Goal: Complete application form

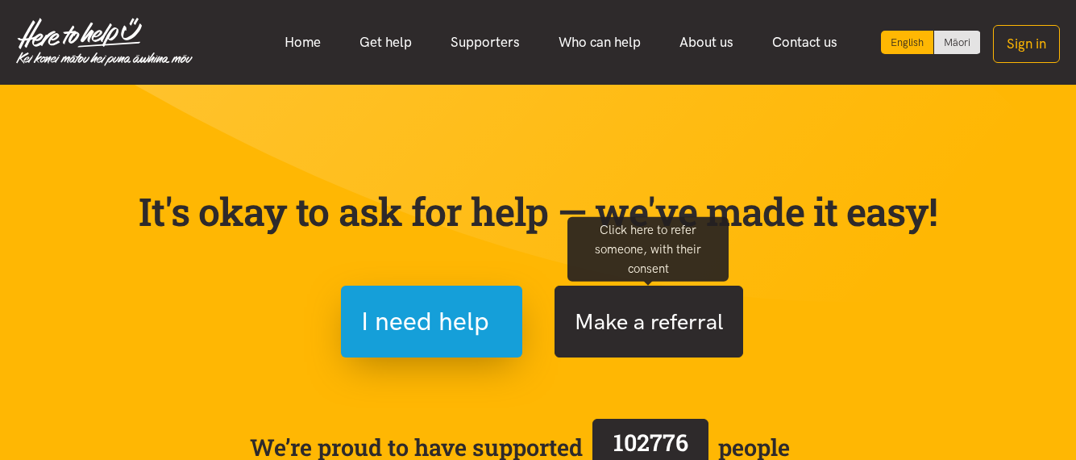
click at [659, 322] on button "Make a referral" at bounding box center [649, 321] width 189 height 72
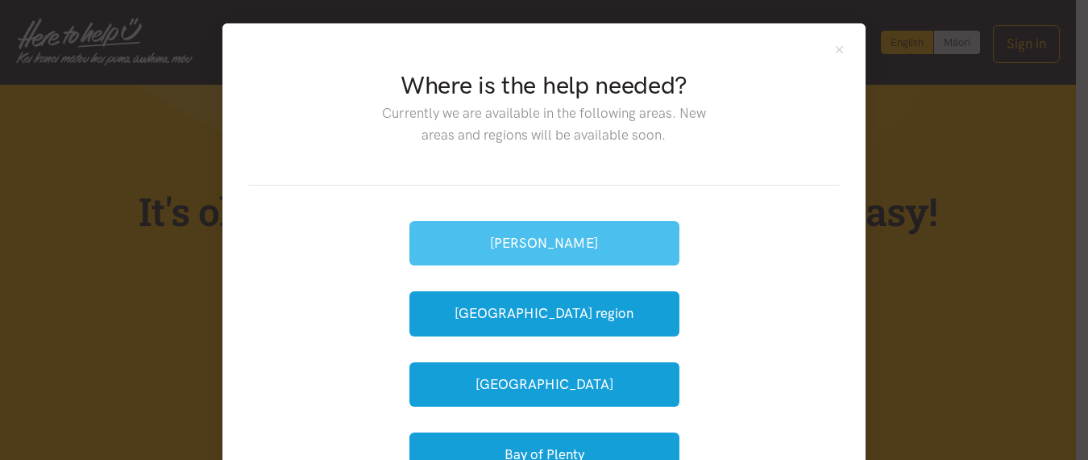
click at [597, 250] on button "[PERSON_NAME]" at bounding box center [545, 243] width 270 height 44
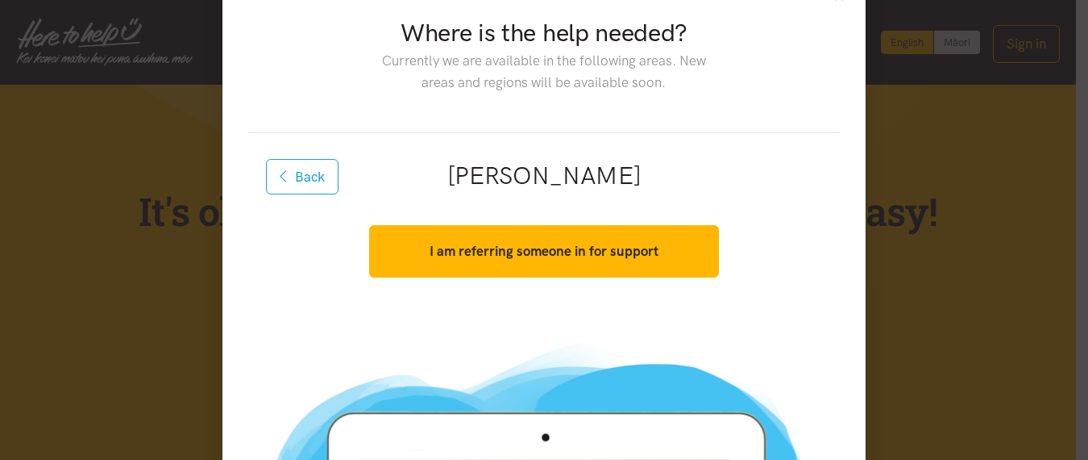
scroll to position [69, 0]
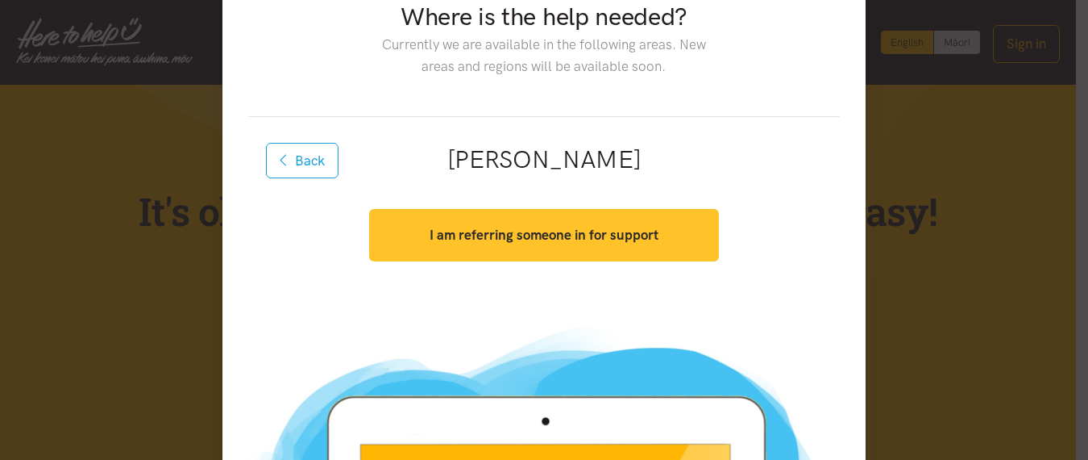
click at [589, 230] on strong "I am referring someone in for support" at bounding box center [544, 235] width 229 height 16
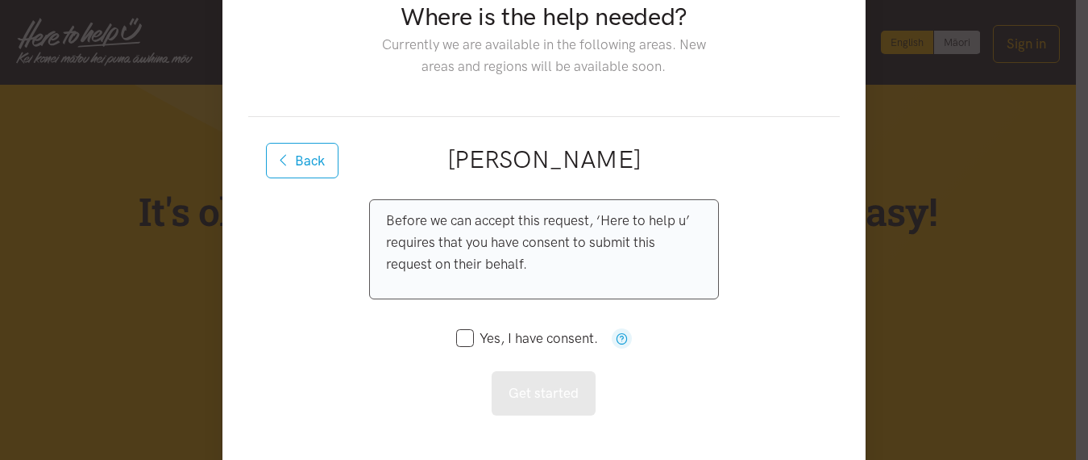
click at [458, 341] on input "Yes, I have consent." at bounding box center [527, 338] width 142 height 14
checkbox input "true"
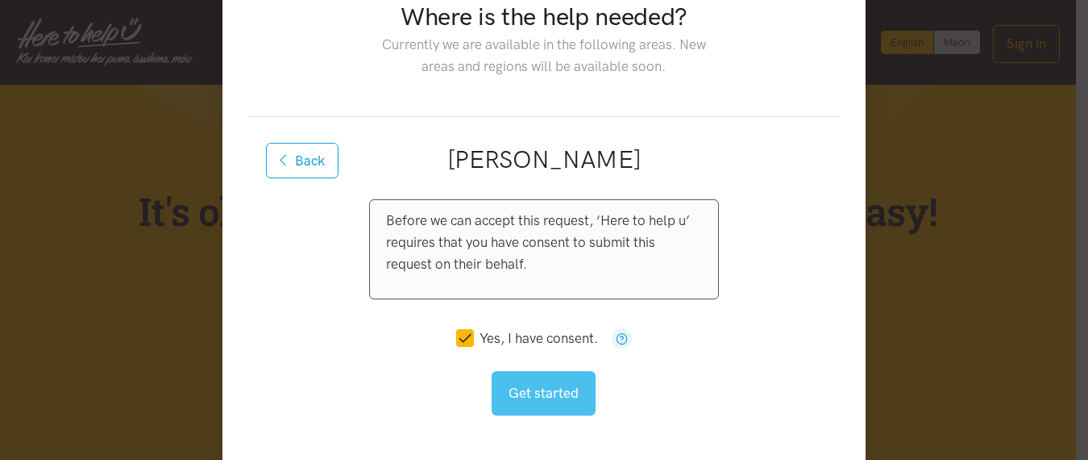
click at [510, 390] on button "Get started" at bounding box center [544, 393] width 104 height 44
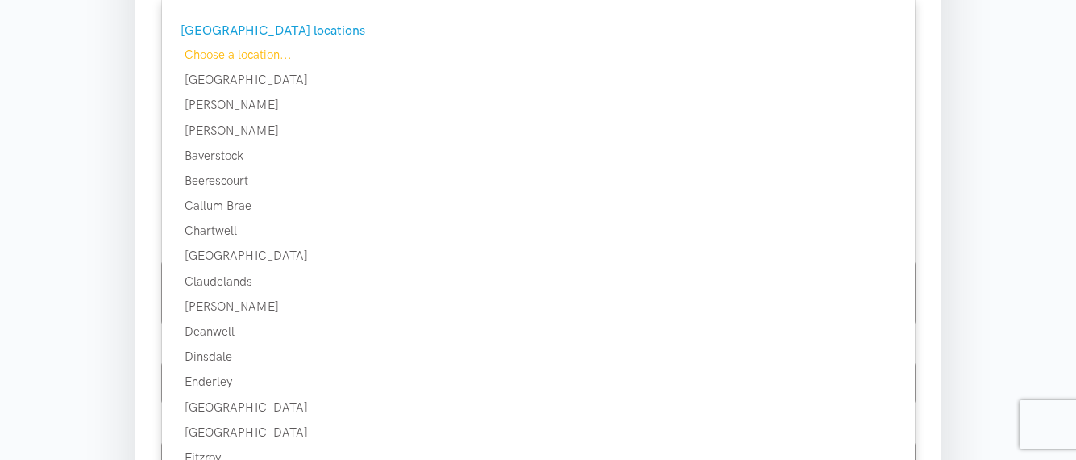
scroll to position [381, 0]
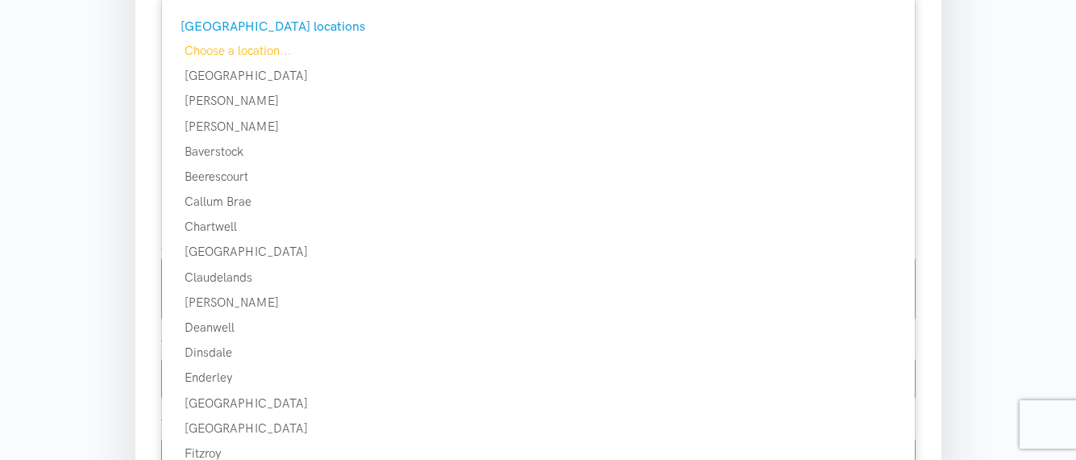
drag, startPoint x: 1084, startPoint y: 66, endPoint x: 1088, endPoint y: 140, distance: 74.3
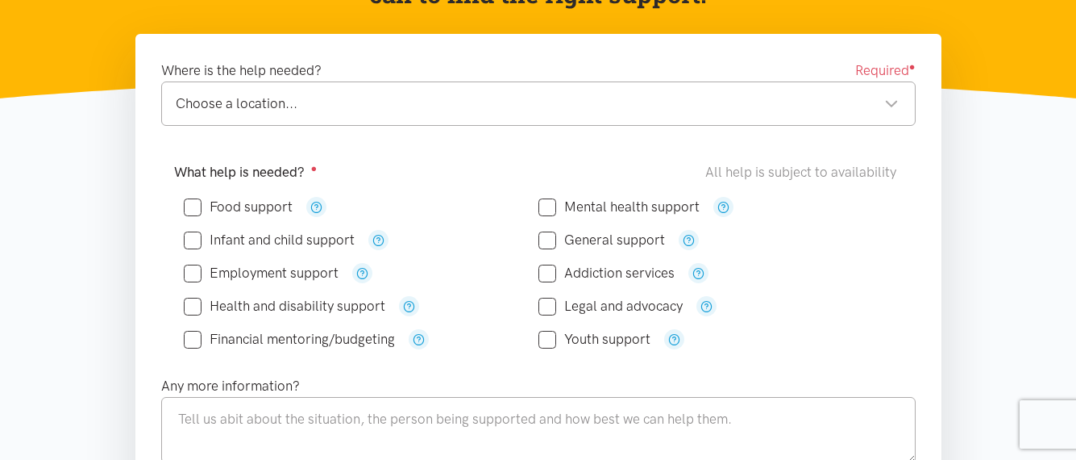
scroll to position [236, 0]
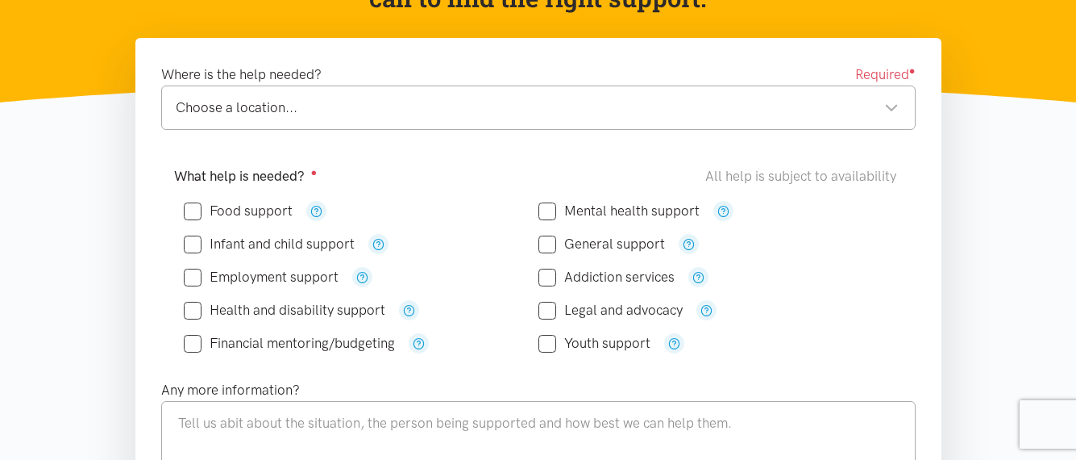
click at [797, 103] on div "Choose a location..." at bounding box center [537, 108] width 723 height 22
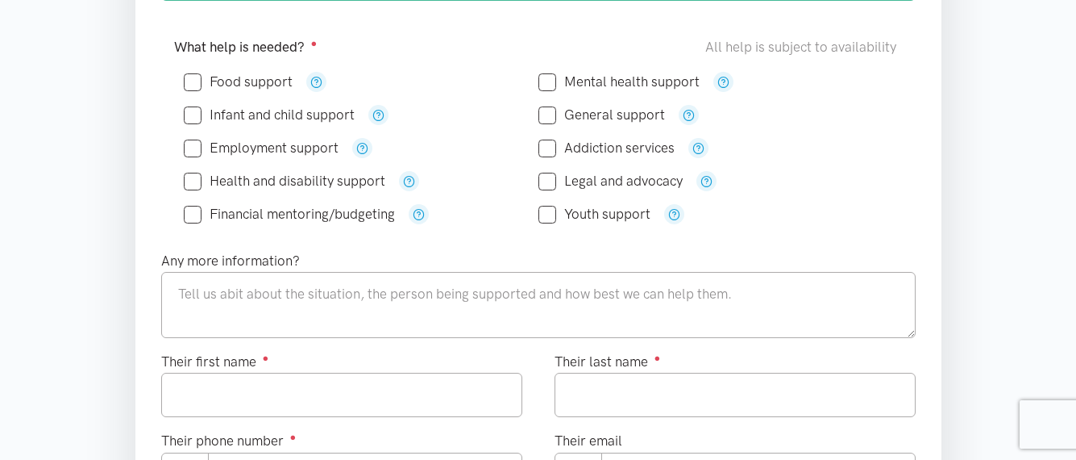
scroll to position [369, 0]
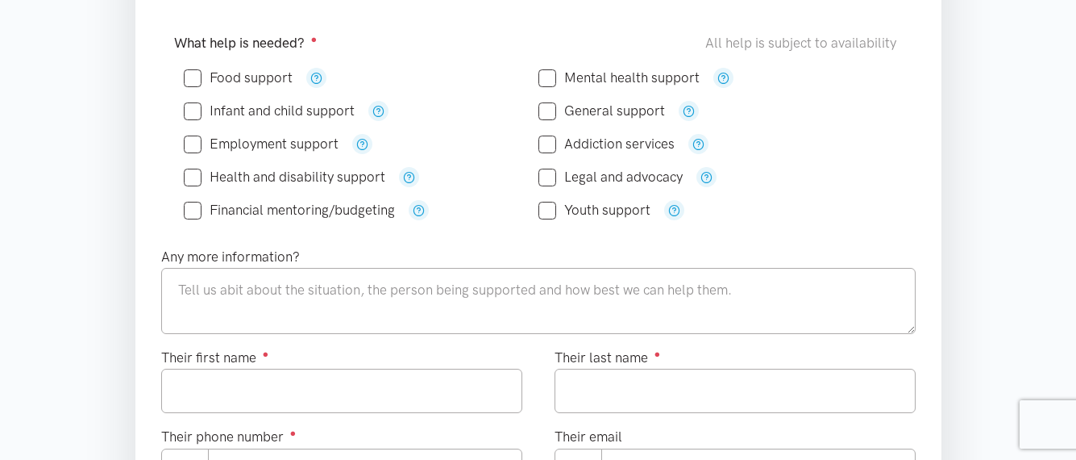
click at [193, 82] on input "Food support" at bounding box center [238, 78] width 109 height 14
checkbox input "true"
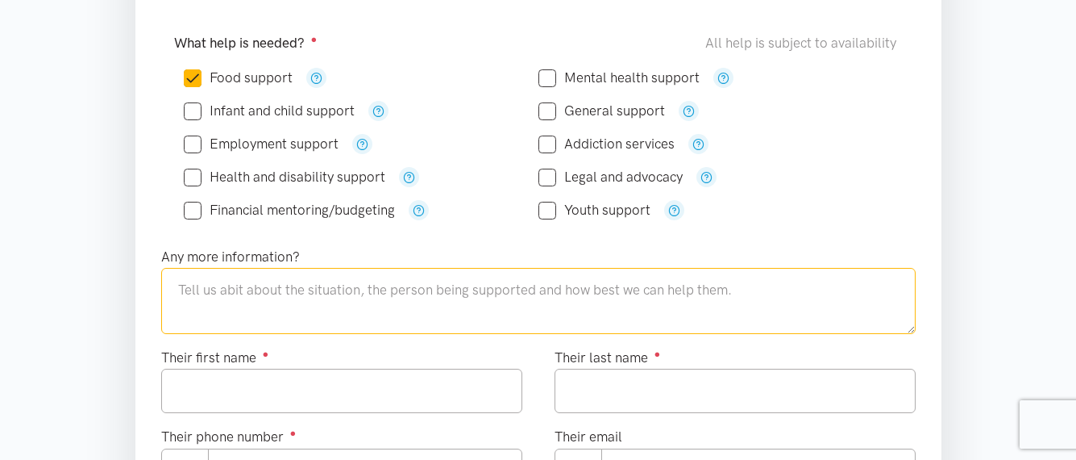
click at [316, 305] on textarea at bounding box center [538, 301] width 755 height 66
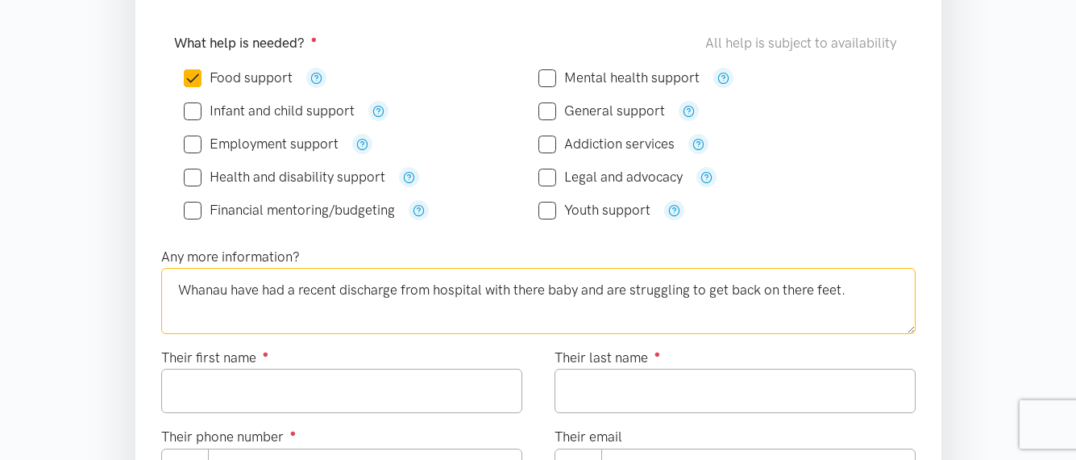
type textarea "Whanau have had a recent discharge from hospital with there baby and are strugg…"
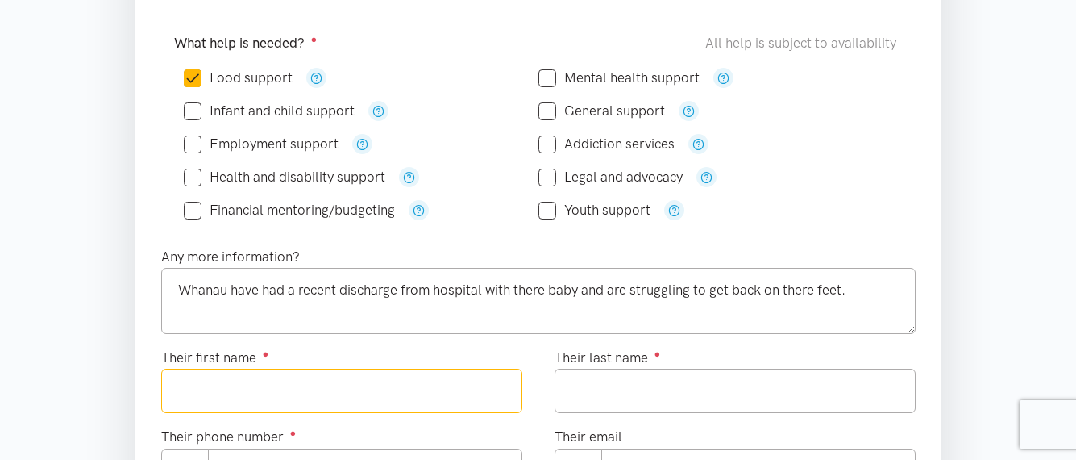
click at [319, 398] on input "Their first name ●" at bounding box center [341, 390] width 361 height 44
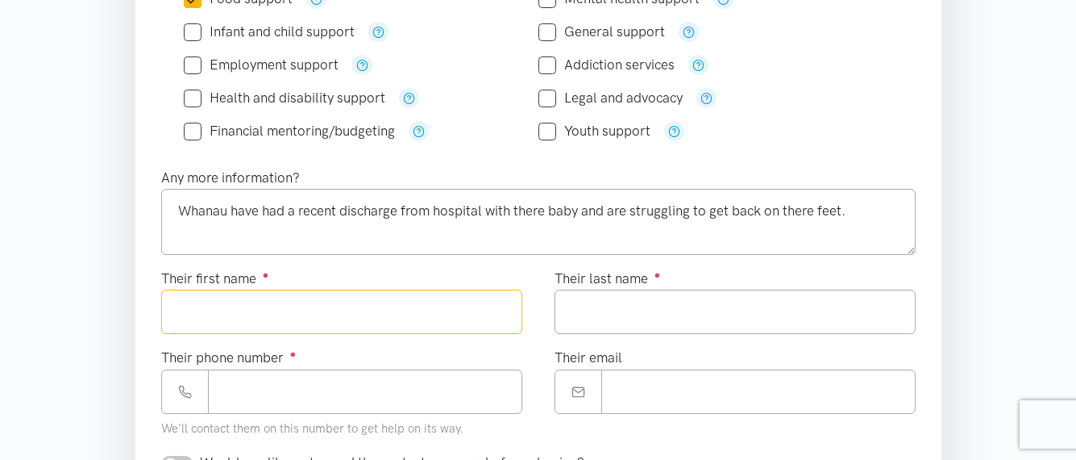
scroll to position [456, 0]
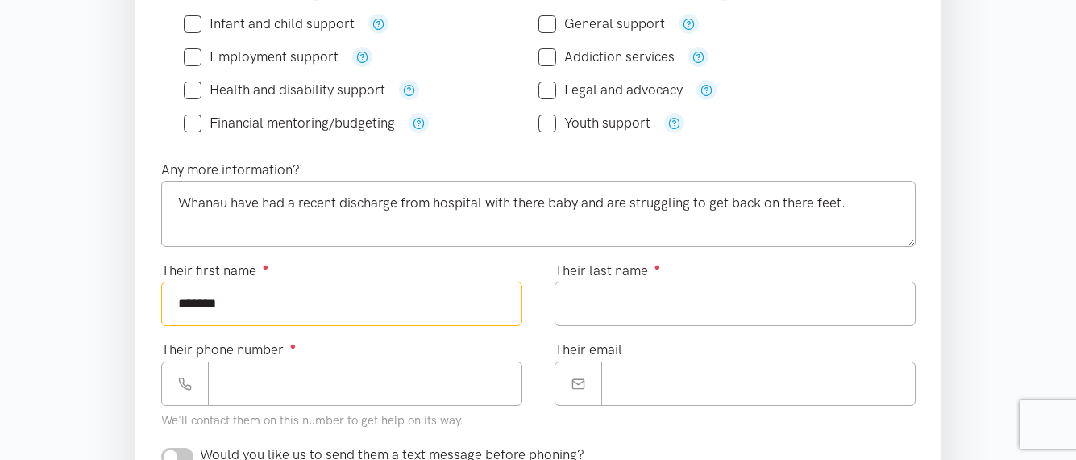
type input "******"
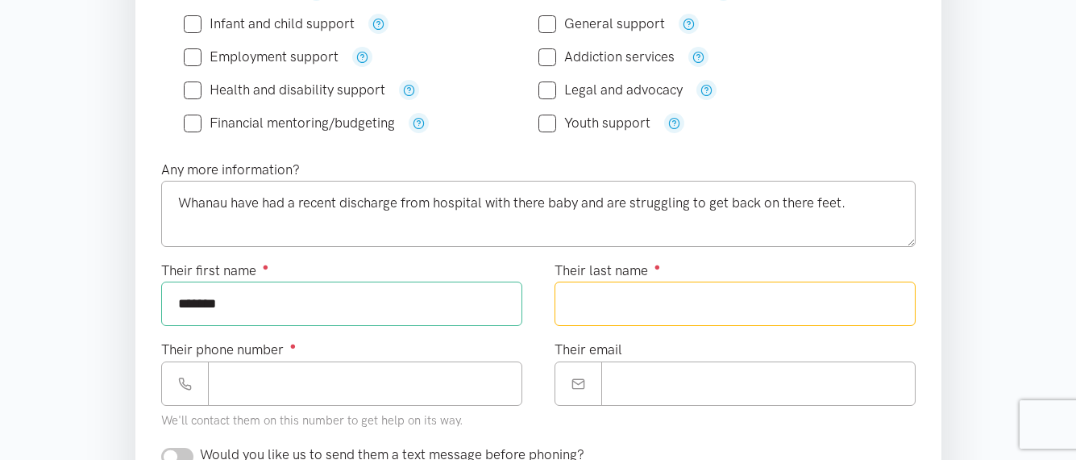
click at [835, 319] on input "Their last name ●" at bounding box center [735, 303] width 361 height 44
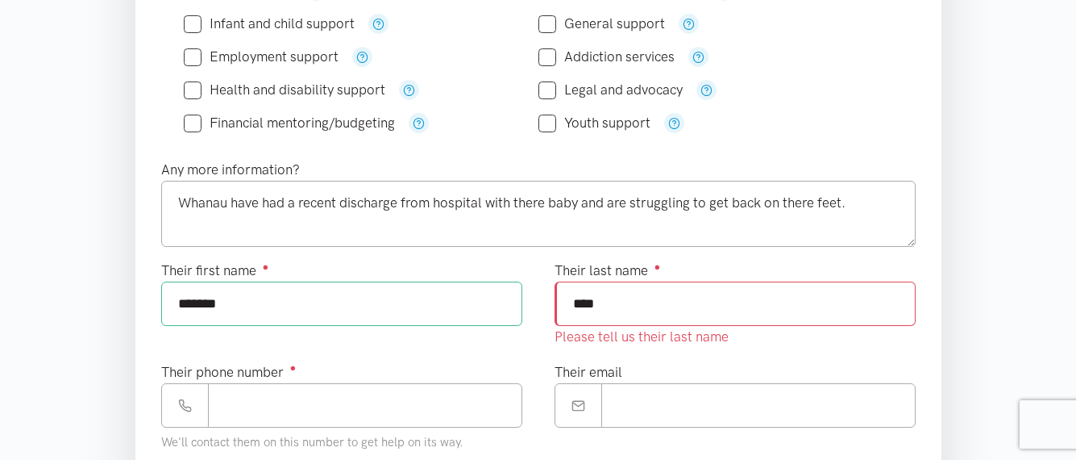
type input "****"
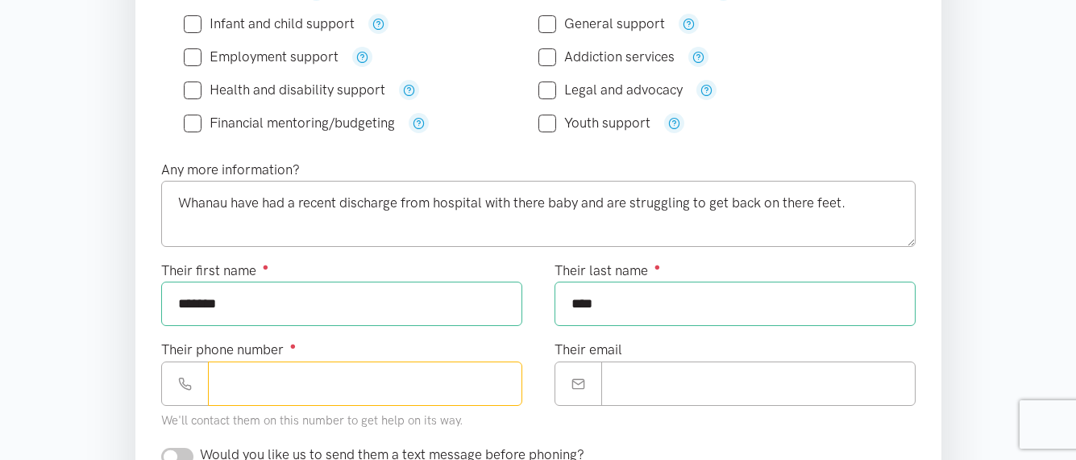
click at [458, 414] on div "Their phone number ● We'll contact them on this number to get help on its way." at bounding box center [341, 385] width 361 height 92
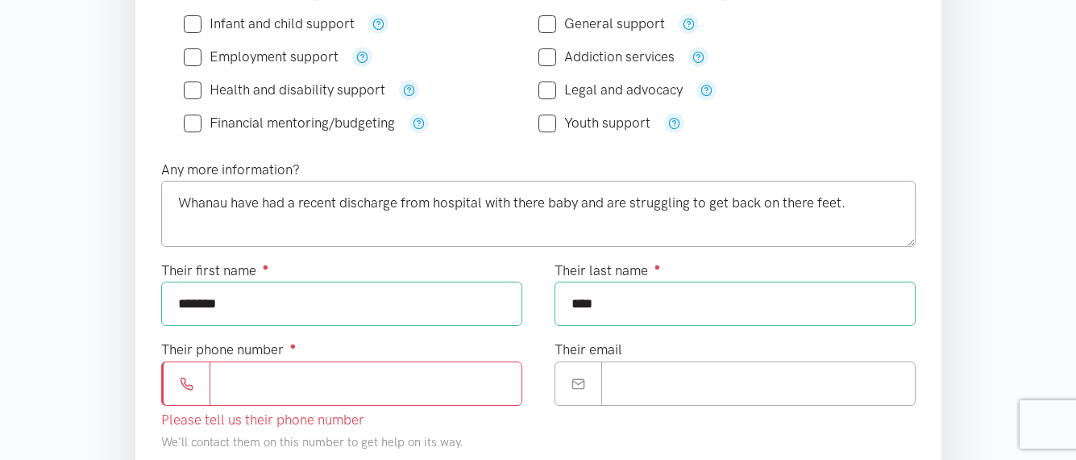
paste input "**********"
type input "**********"
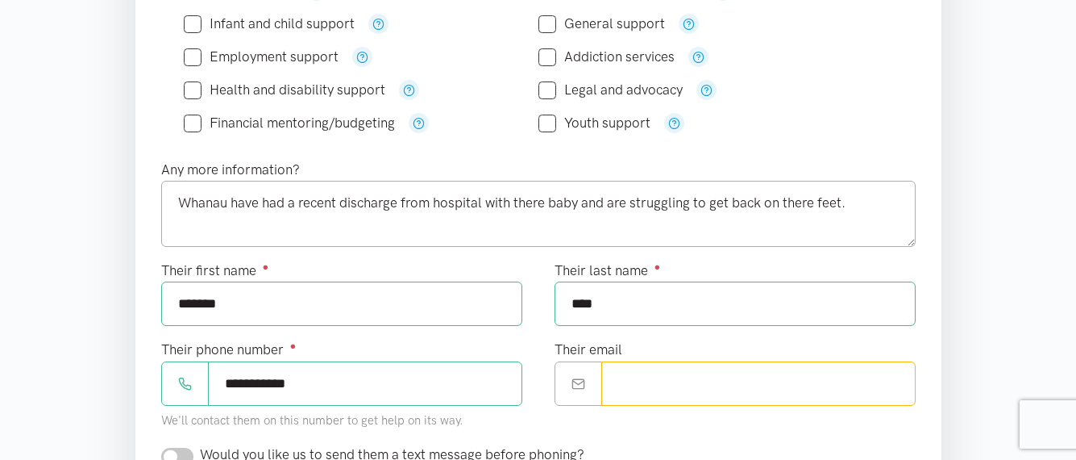
click at [672, 399] on input "Their email" at bounding box center [758, 383] width 314 height 44
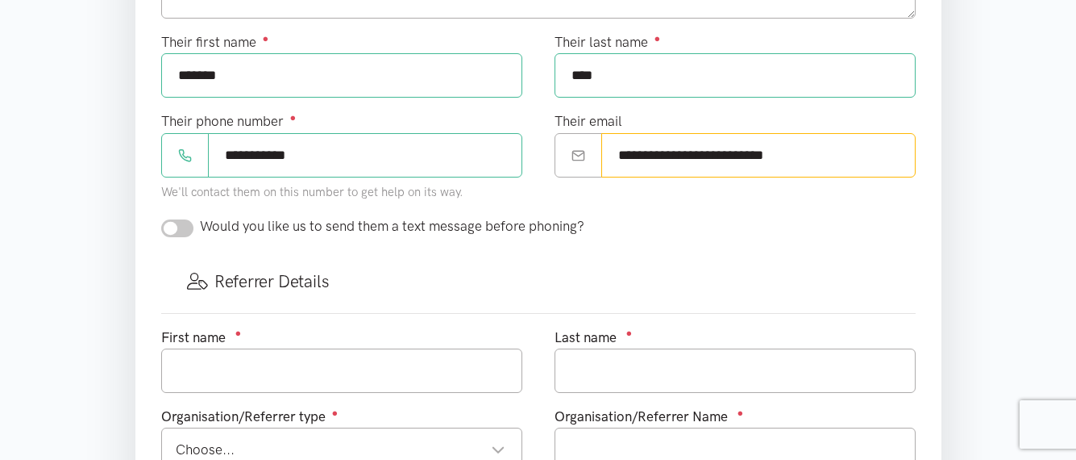
scroll to position [713, 0]
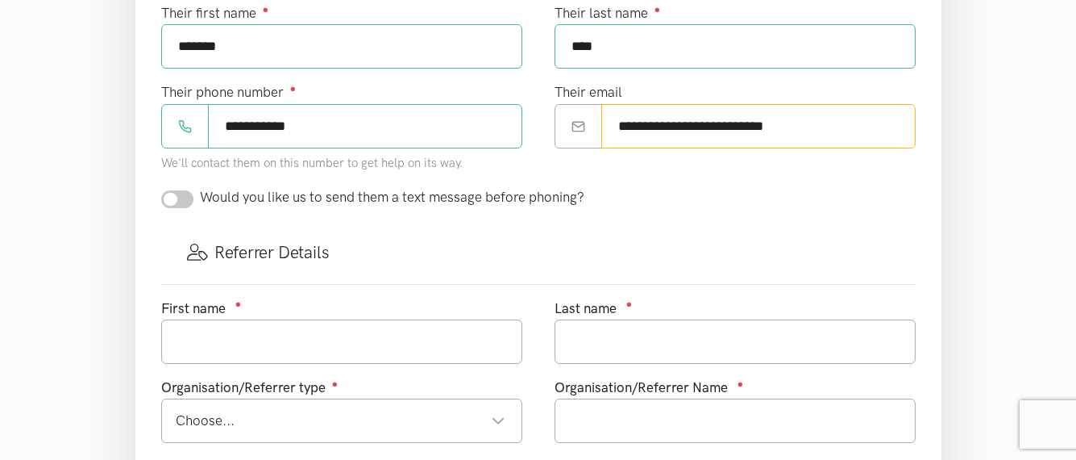
type input "**********"
click at [189, 196] on input "checkbox" at bounding box center [177, 199] width 32 height 18
checkbox input "true"
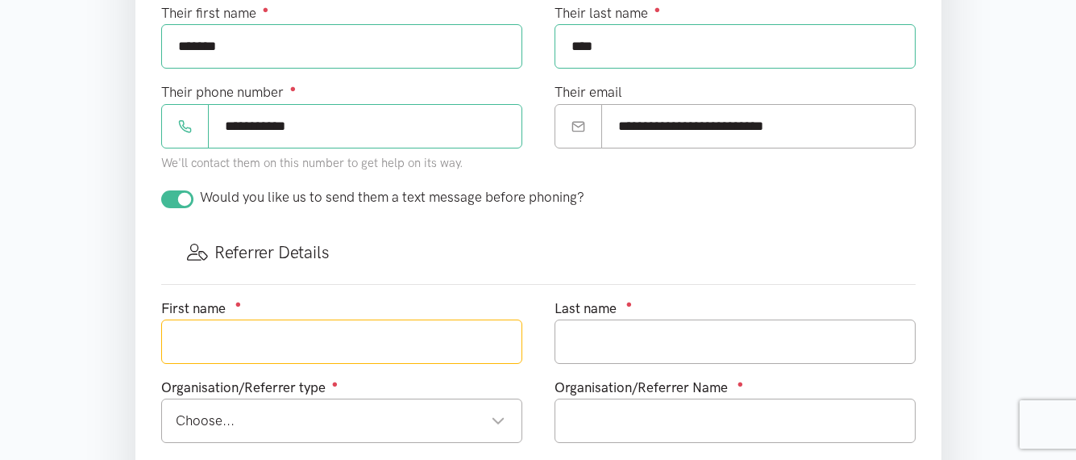
click at [272, 340] on input "text" at bounding box center [341, 341] width 361 height 44
type input "Talia"
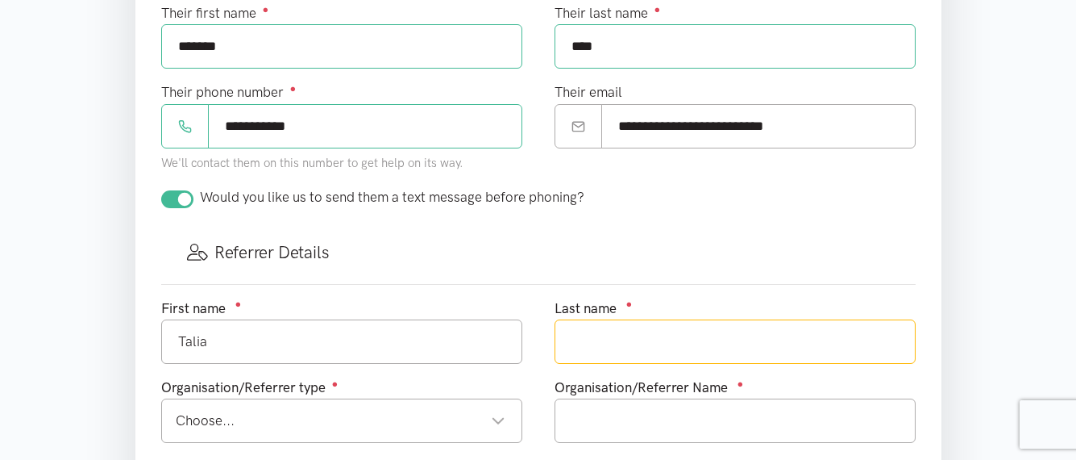
click at [643, 342] on input "text" at bounding box center [735, 341] width 361 height 44
click at [419, 409] on div "Choose... Choose..." at bounding box center [341, 420] width 361 height 44
type input "Enoka"
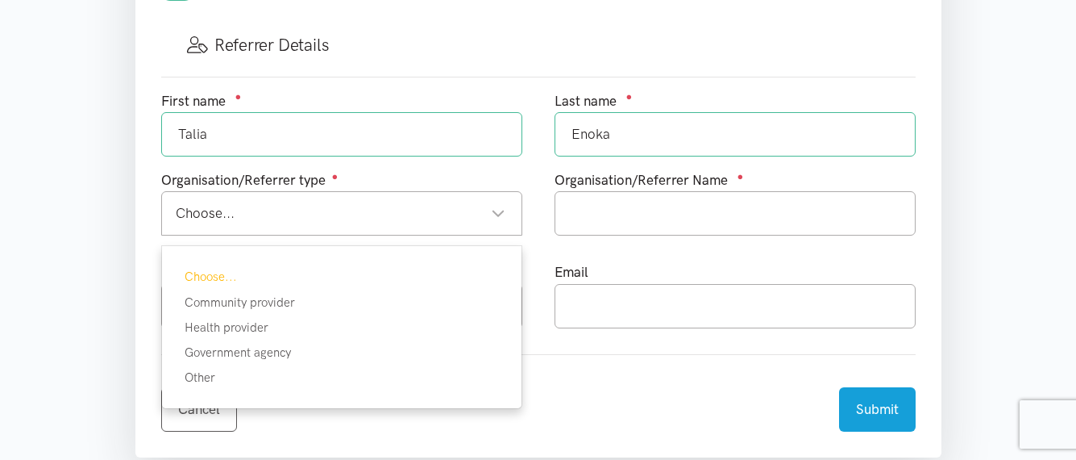
scroll to position [938, 0]
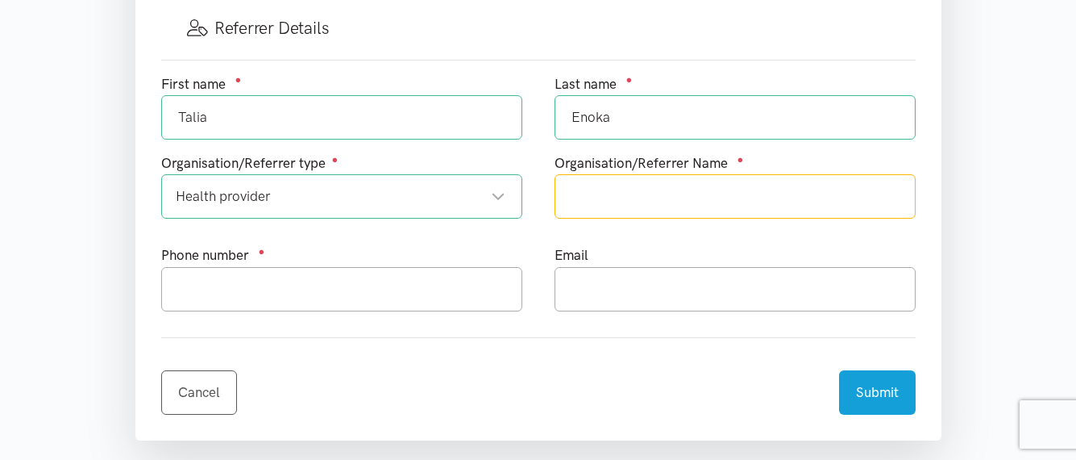
click at [659, 202] on input "text" at bounding box center [735, 196] width 361 height 44
type input "[PERSON_NAME] Charitable Trust"
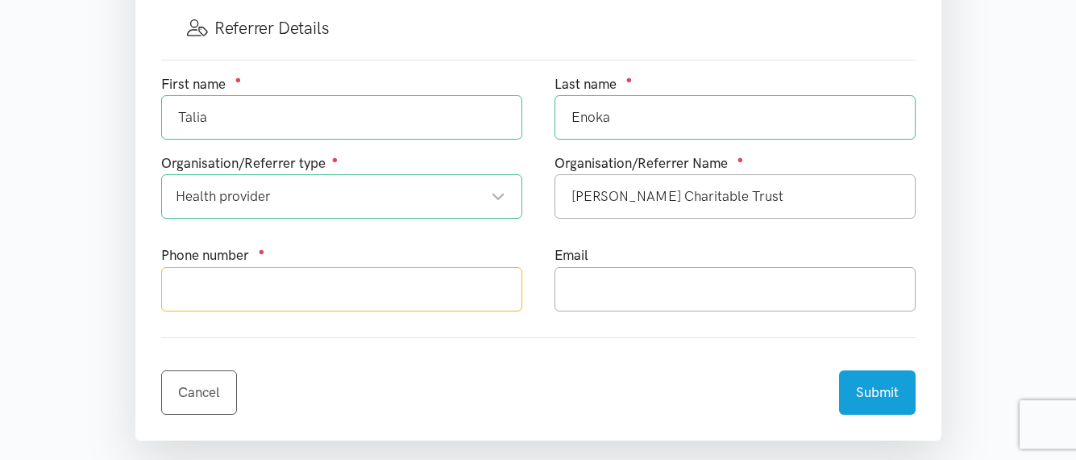
click at [476, 278] on input "text" at bounding box center [341, 289] width 361 height 44
type input "0220305043"
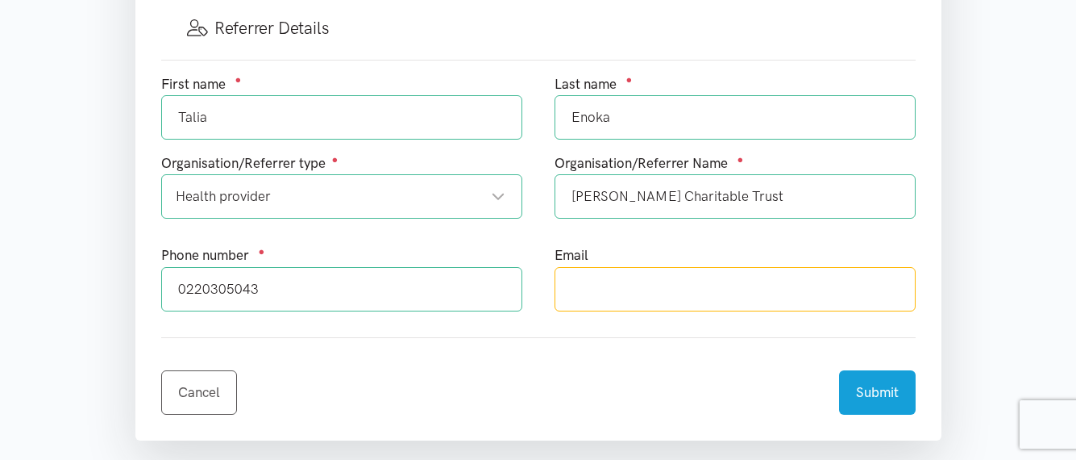
click at [627, 305] on input "text" at bounding box center [735, 289] width 361 height 44
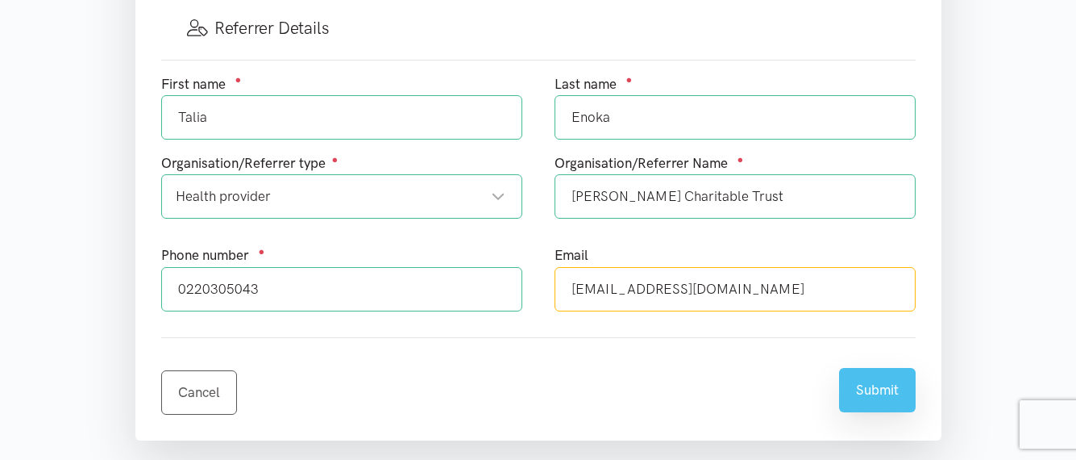
type input "[EMAIL_ADDRESS][DOMAIN_NAME]"
click at [892, 394] on button "Submit" at bounding box center [877, 390] width 77 height 44
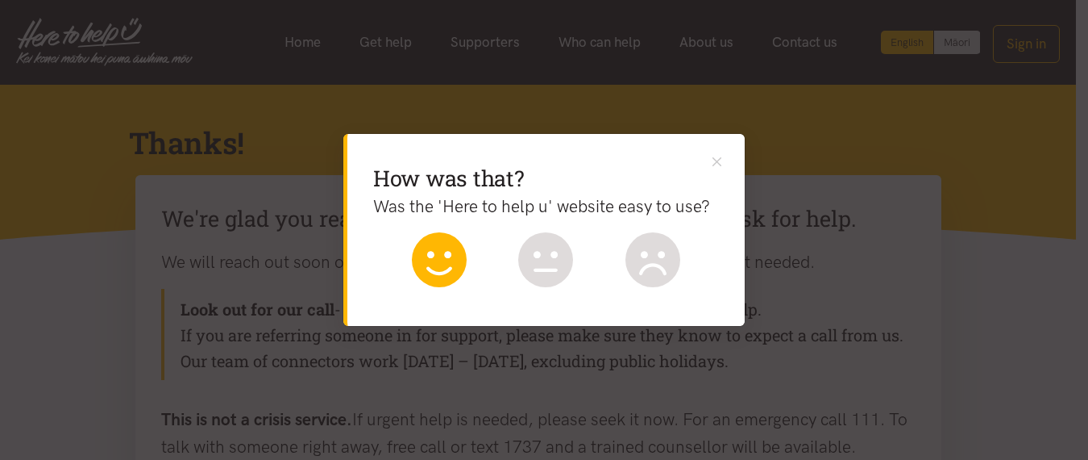
click at [422, 265] on icon at bounding box center [439, 259] width 55 height 55
